Goal: Task Accomplishment & Management: Manage account settings

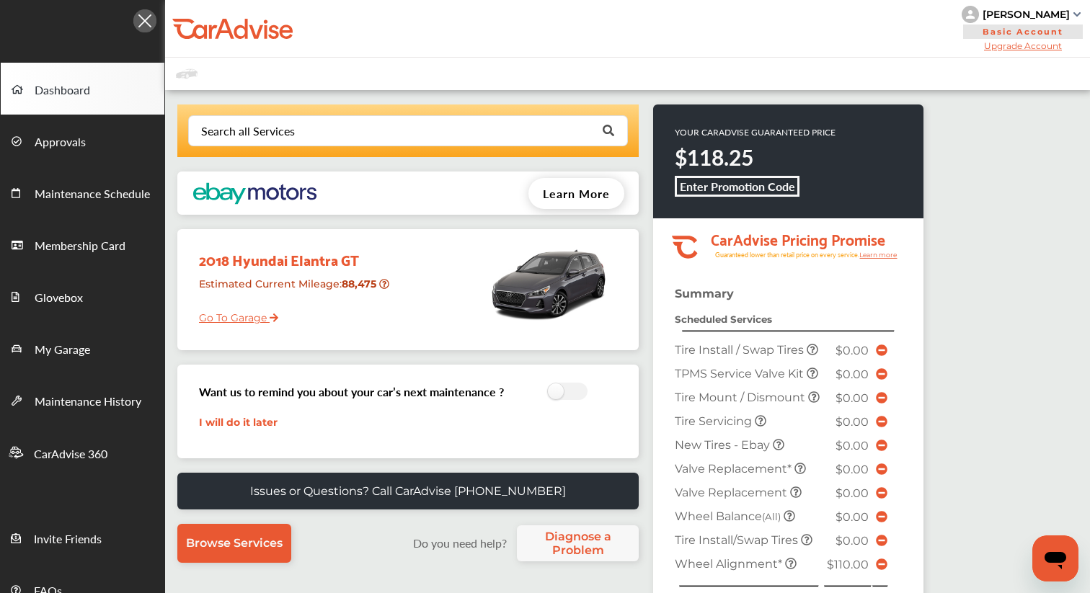
click at [257, 316] on link "Go To Garage" at bounding box center [233, 314] width 90 height 27
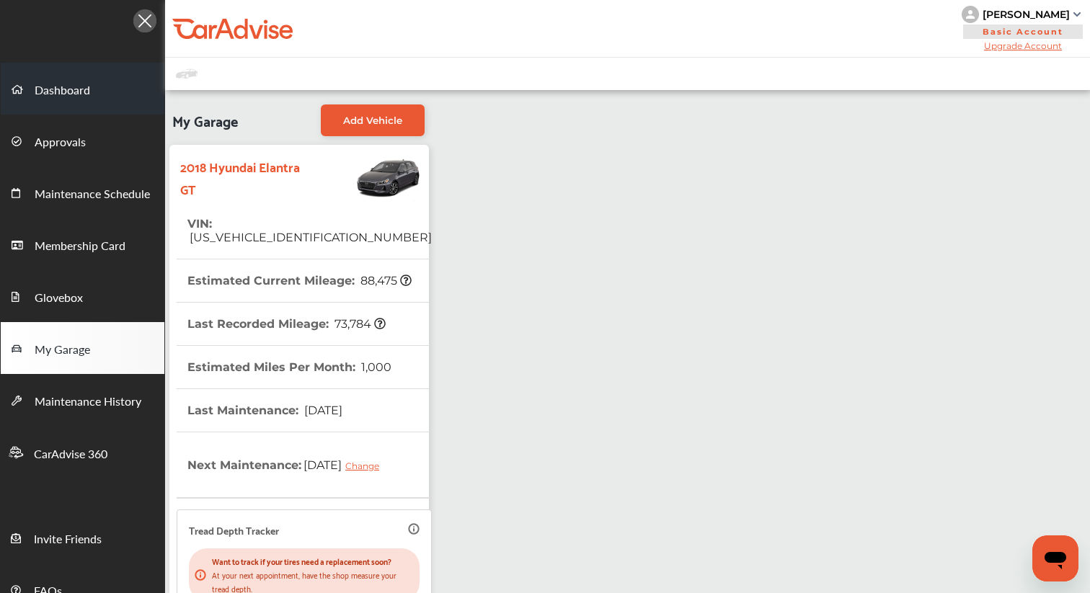
click at [73, 89] on span "Dashboard" at bounding box center [62, 90] width 55 height 19
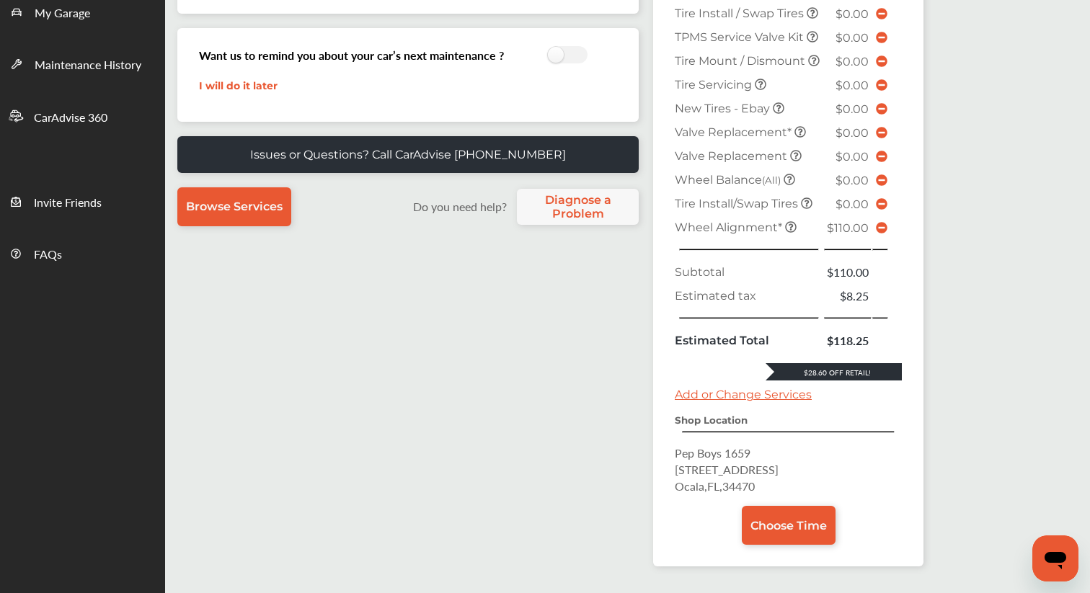
scroll to position [360, 0]
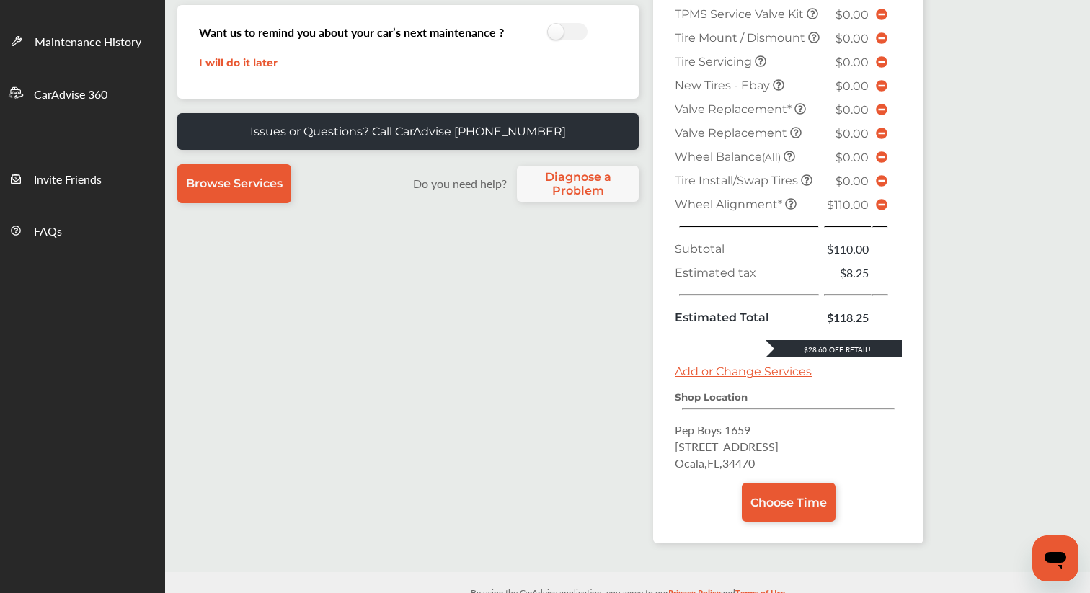
click at [882, 210] on icon at bounding box center [882, 205] width 12 height 12
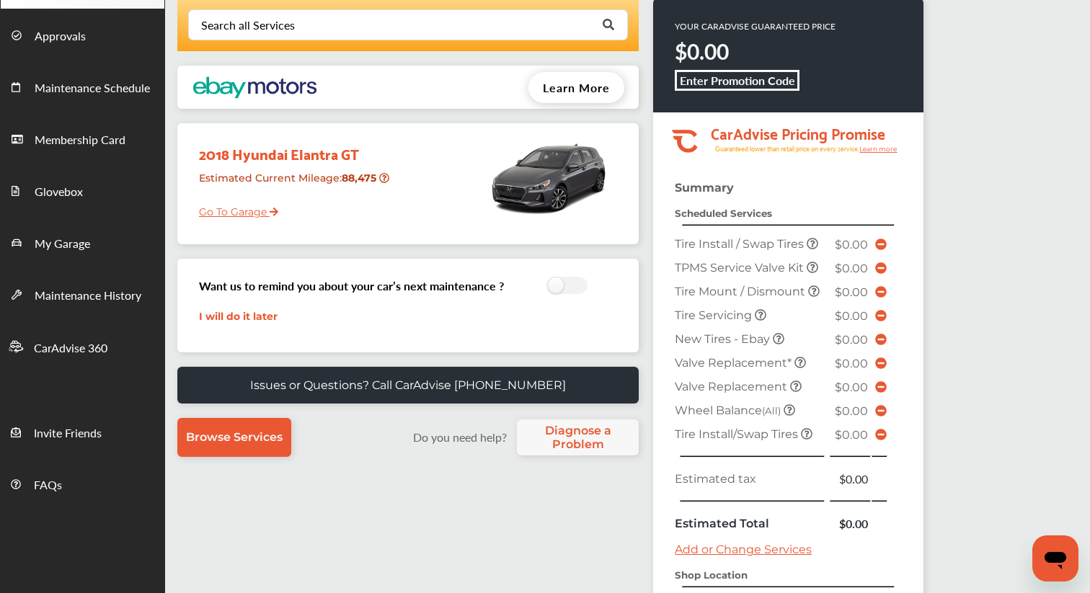
scroll to position [13, 0]
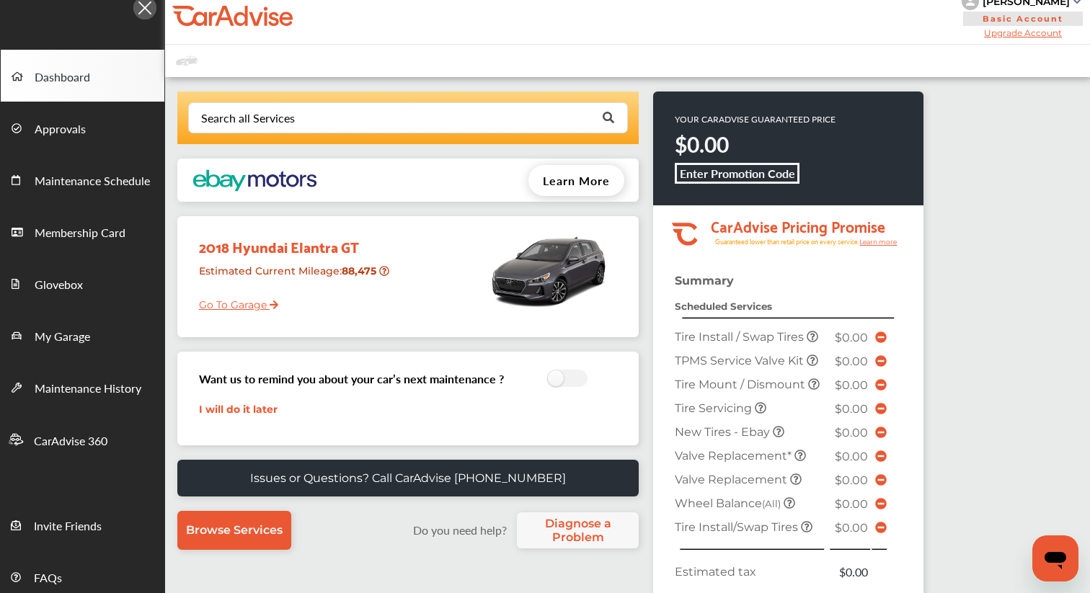
click at [230, 303] on link "Go To Garage" at bounding box center [233, 301] width 90 height 27
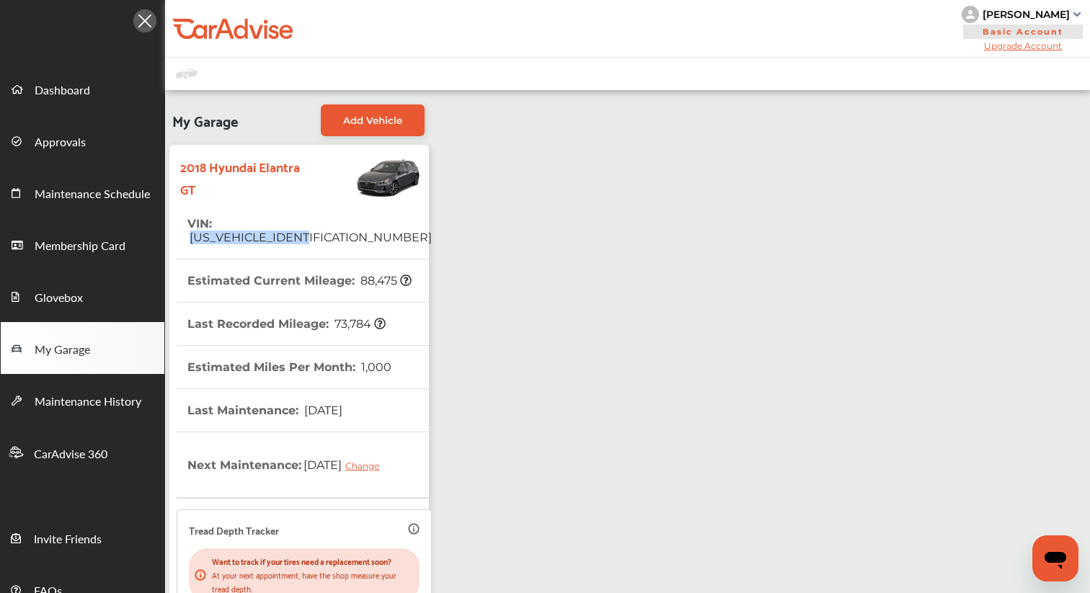
drag, startPoint x: 352, startPoint y: 227, endPoint x: 218, endPoint y: 223, distance: 134.8
click at [217, 223] on tr "VIN : [US_VEHICLE_IDENTIFICATION_NUMBER]" at bounding box center [304, 231] width 255 height 57
click at [67, 91] on span "Dashboard" at bounding box center [62, 90] width 55 height 19
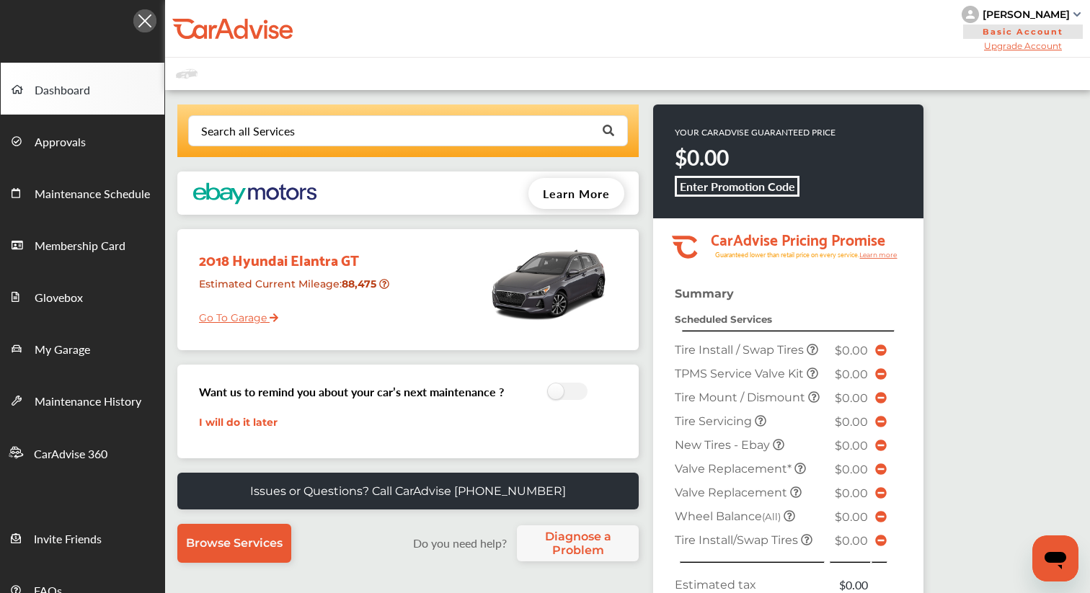
scroll to position [315, 0]
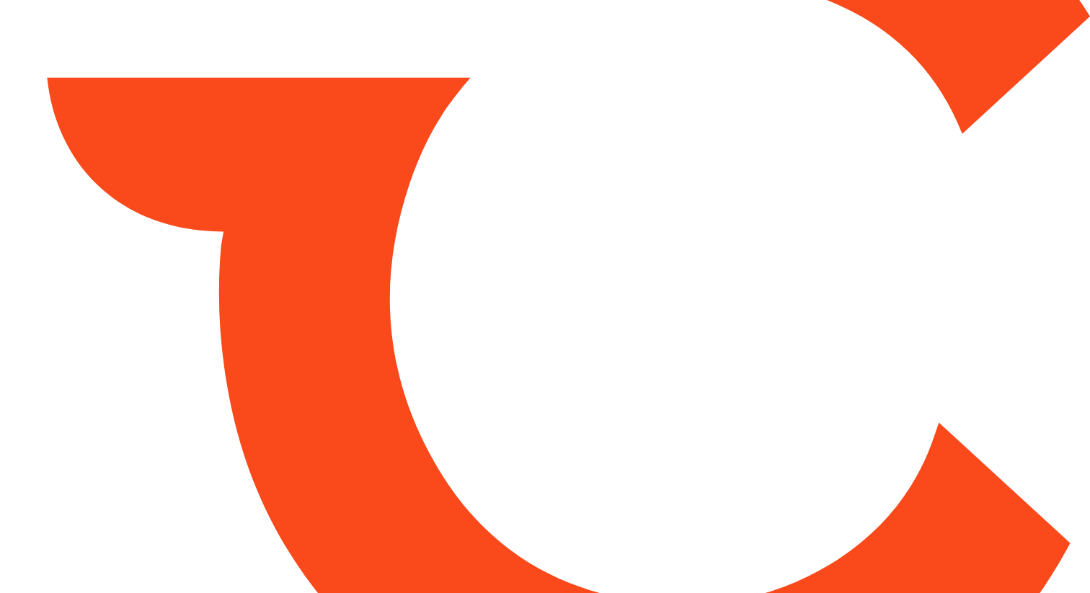
type input "*****"
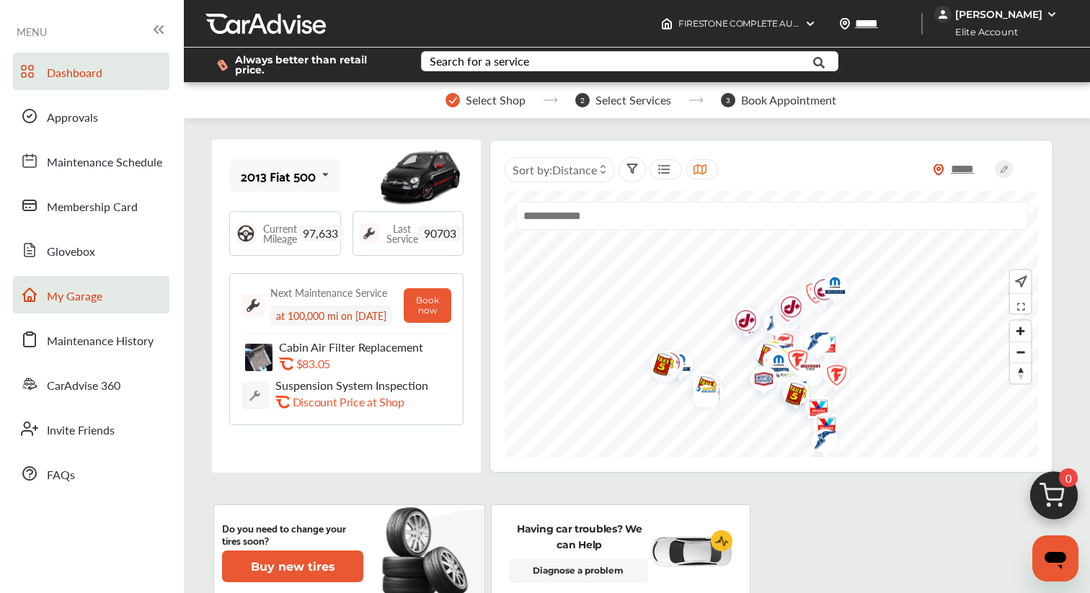
click at [93, 306] on link "My Garage" at bounding box center [91, 294] width 156 height 37
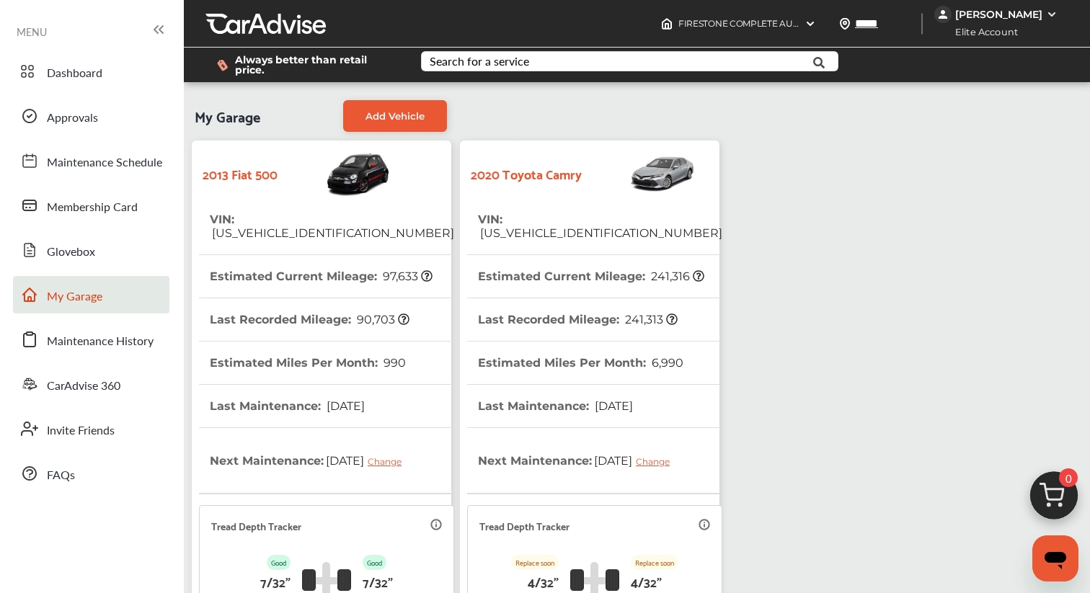
click at [488, 225] on th "VIN : 4T1G31AK9LU014841" at bounding box center [600, 226] width 244 height 56
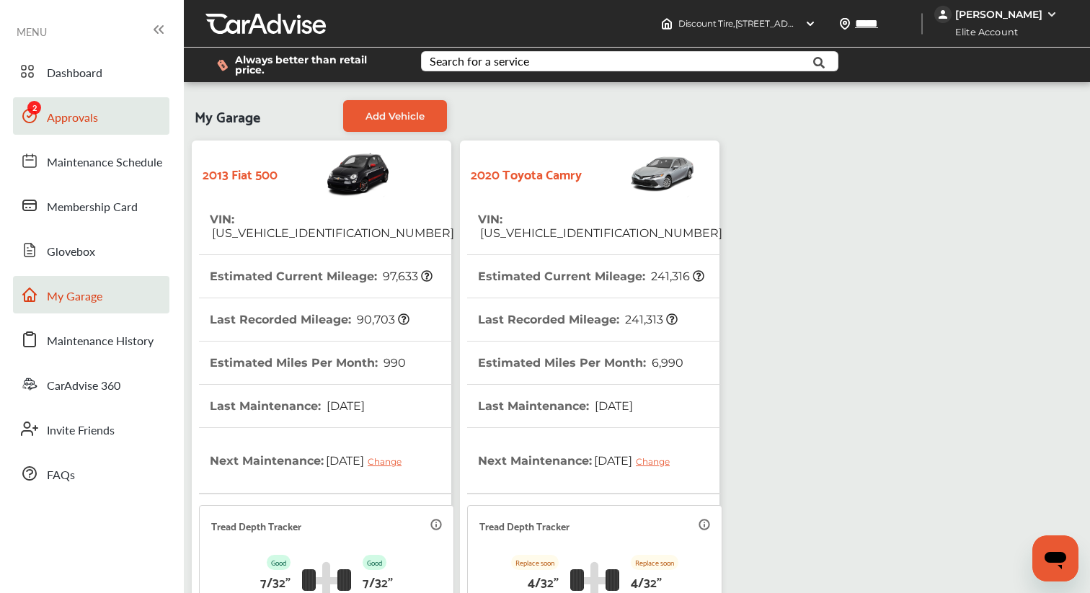
click at [82, 117] on span "Approvals" at bounding box center [72, 118] width 51 height 19
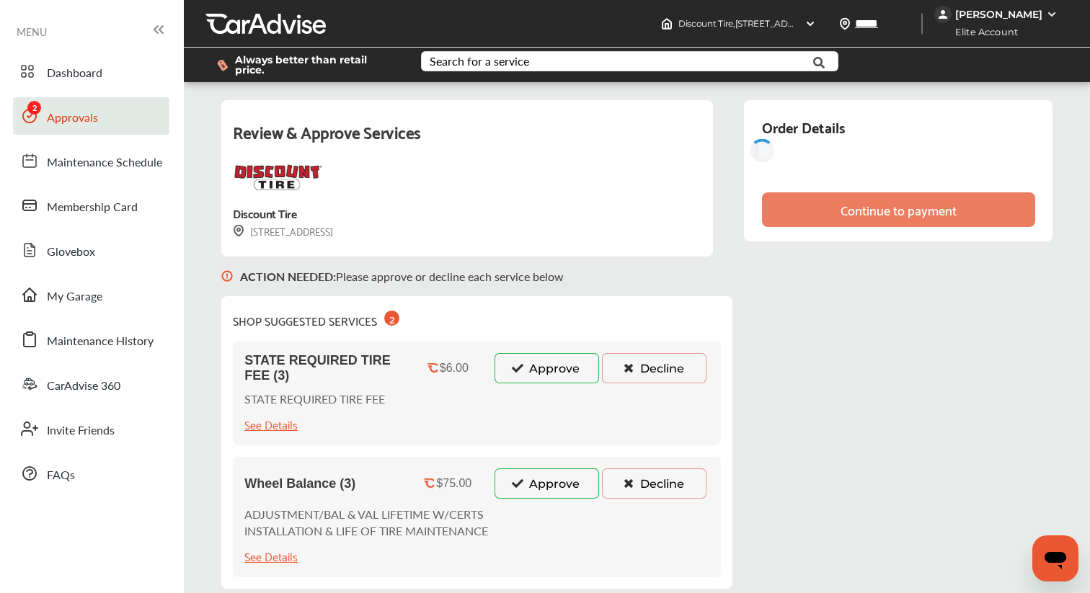
click at [542, 373] on button "Approve" at bounding box center [546, 368] width 105 height 30
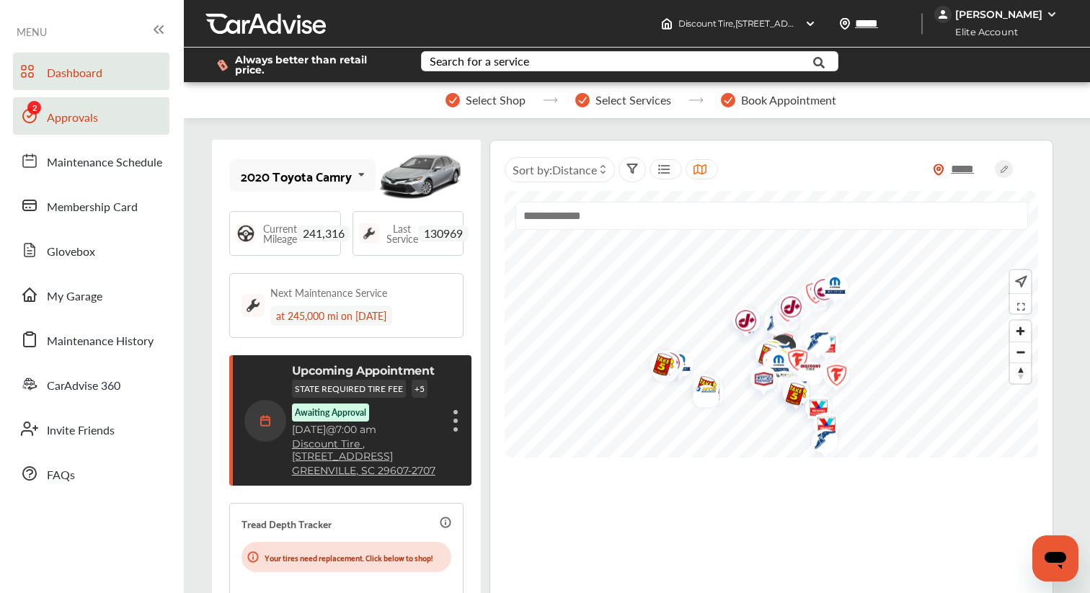
click at [104, 125] on link "Approvals" at bounding box center [91, 115] width 156 height 37
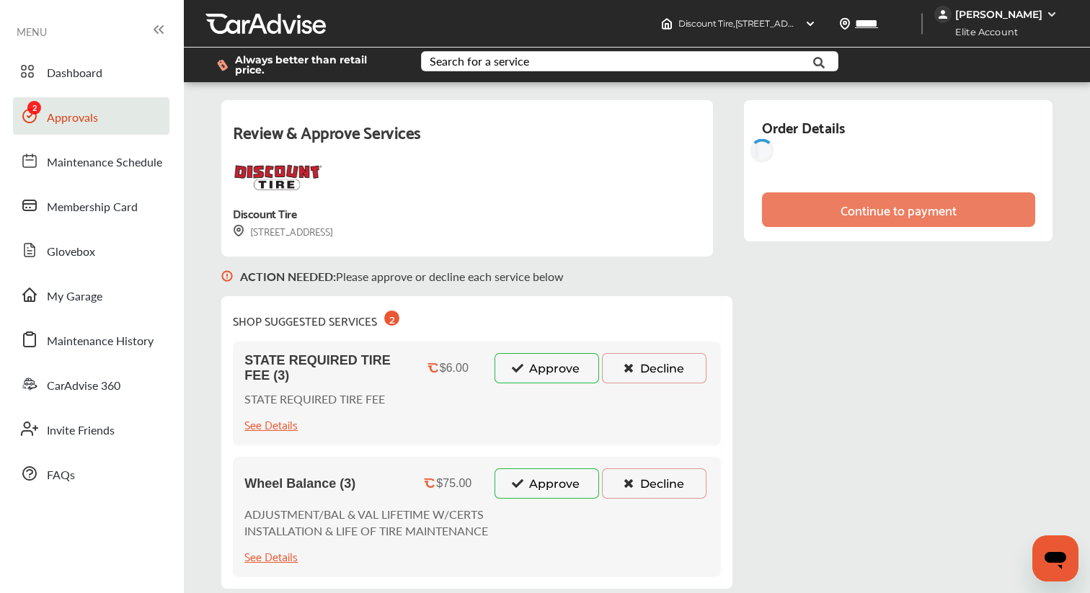
click at [558, 366] on button "Approve" at bounding box center [546, 368] width 105 height 30
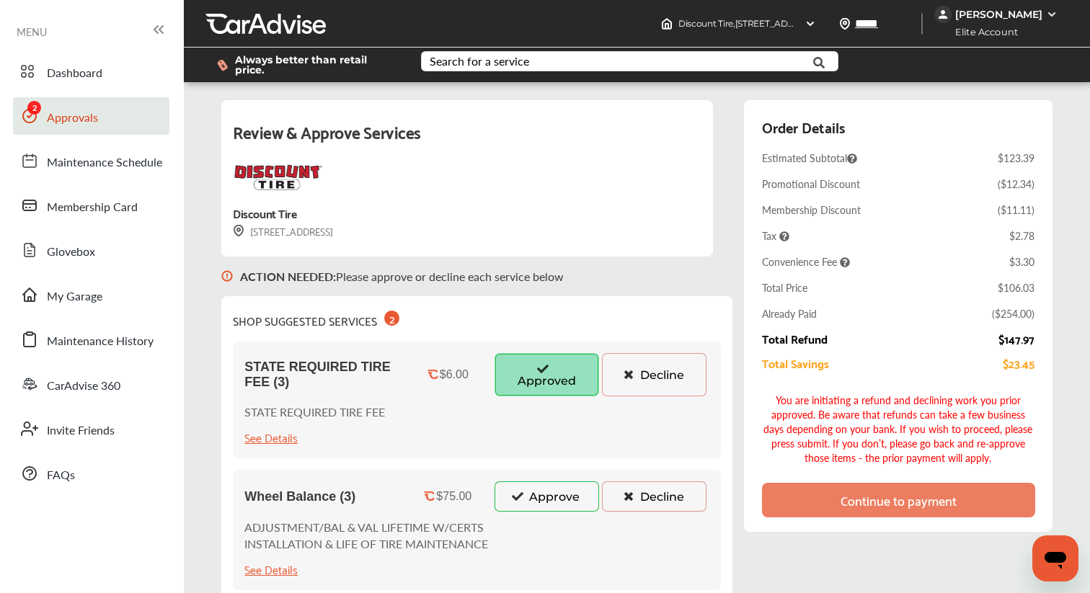
click at [548, 490] on button "Approve" at bounding box center [546, 496] width 105 height 30
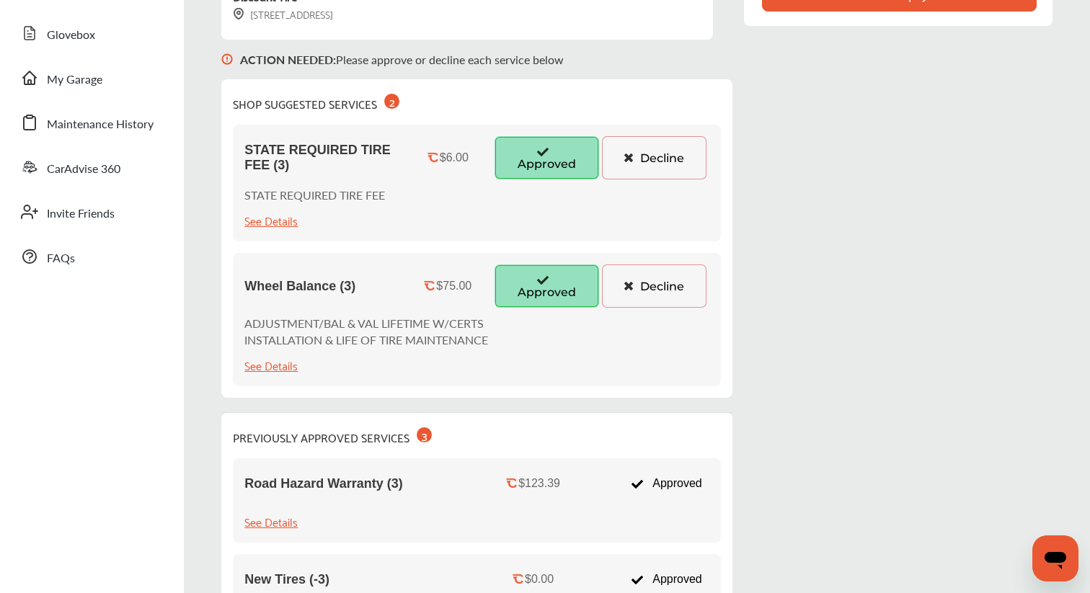
scroll to position [232, 0]
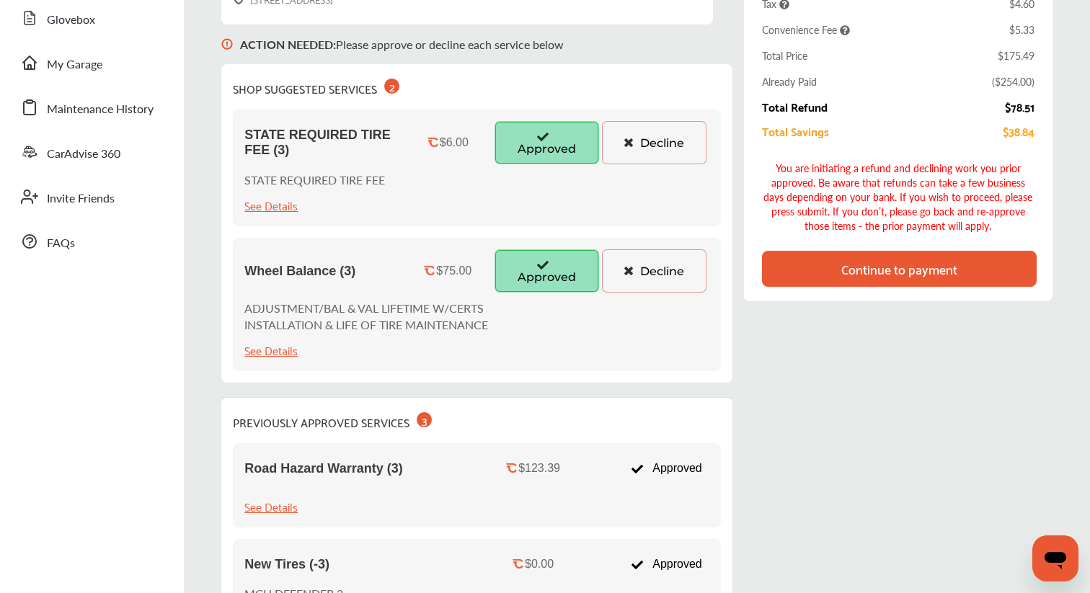
click at [820, 259] on div "Continue to payment" at bounding box center [899, 269] width 275 height 36
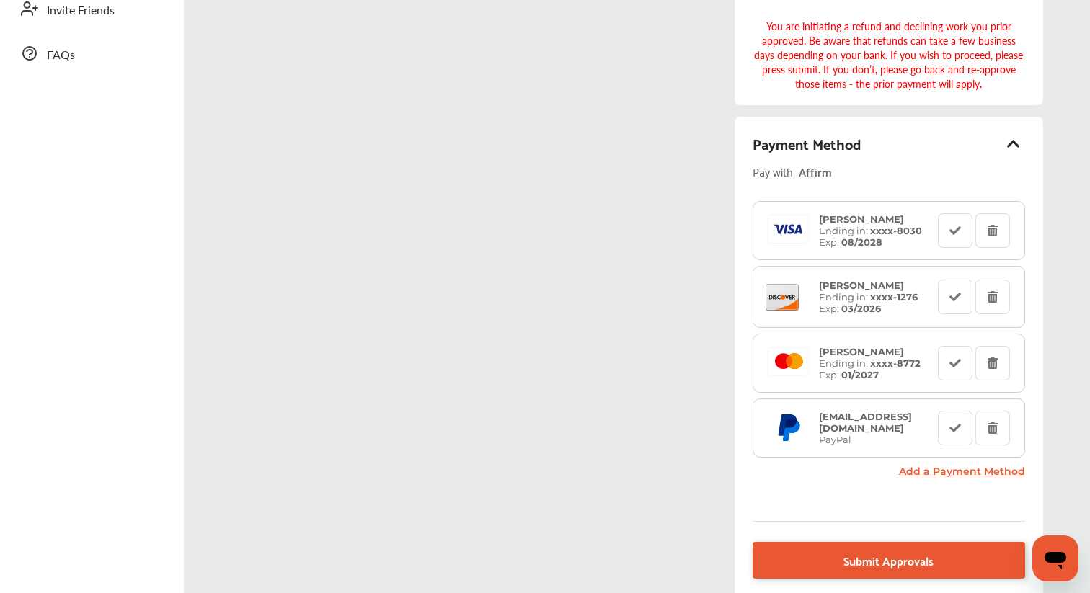
scroll to position [545, 0]
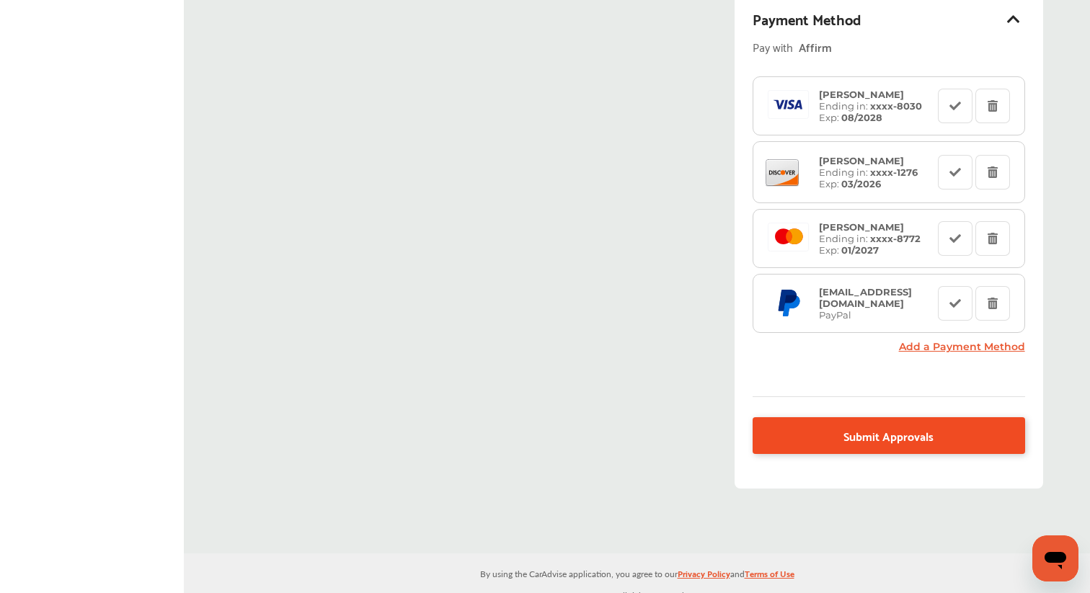
click at [835, 433] on link "Submit Approvals" at bounding box center [888, 435] width 272 height 37
click at [836, 422] on link "Submit Approvals" at bounding box center [888, 435] width 272 height 37
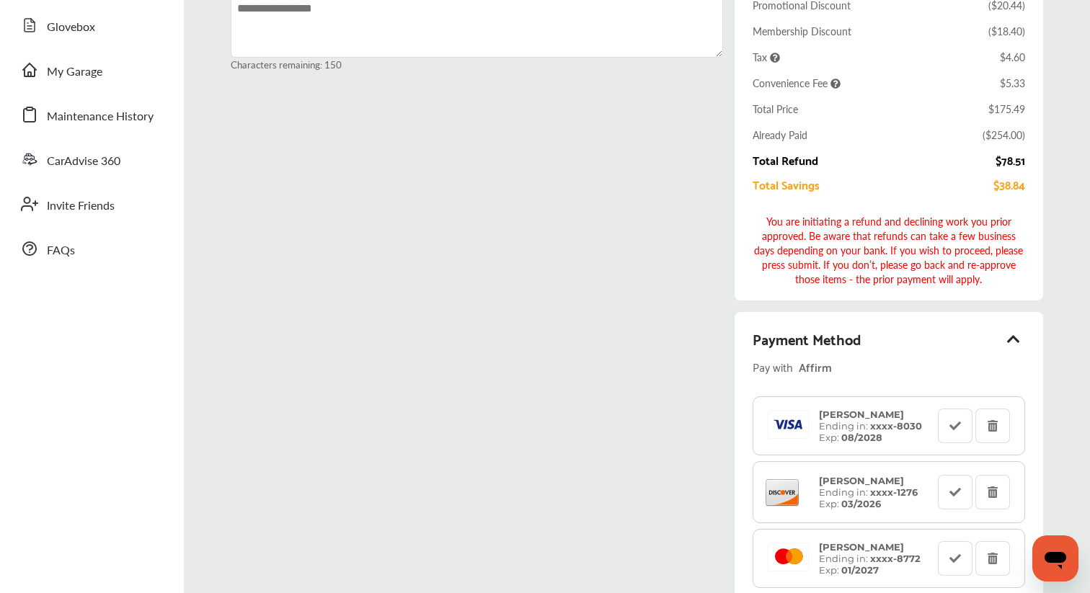
scroll to position [0, 0]
